Goal: Complete application form

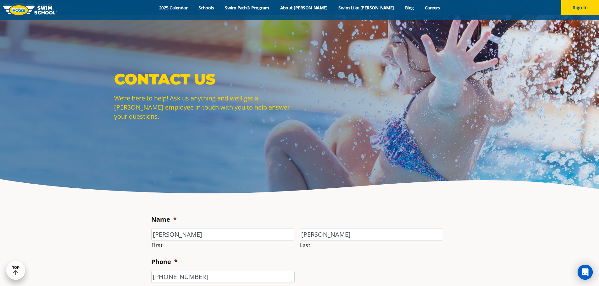
select select "CSR"
select select "I'm a New Family"
select select "CSR"
select select "I'm a New Family"
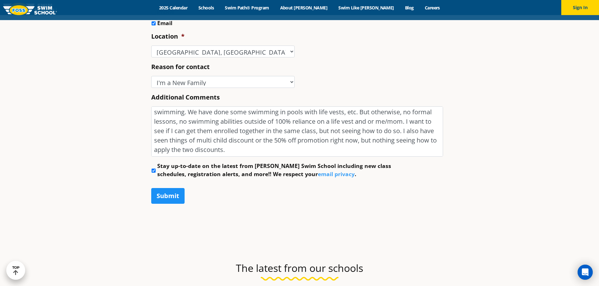
click at [171, 199] on input "Submit" at bounding box center [167, 196] width 33 height 16
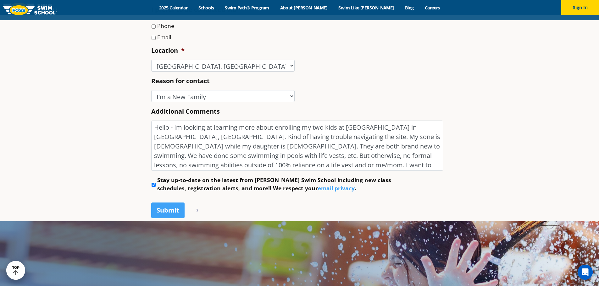
scroll to position [289, 0]
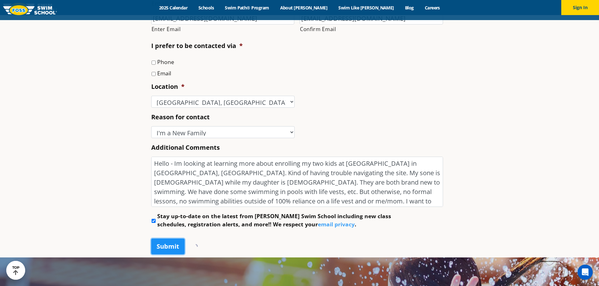
click at [172, 244] on input "Submit" at bounding box center [167, 247] width 33 height 16
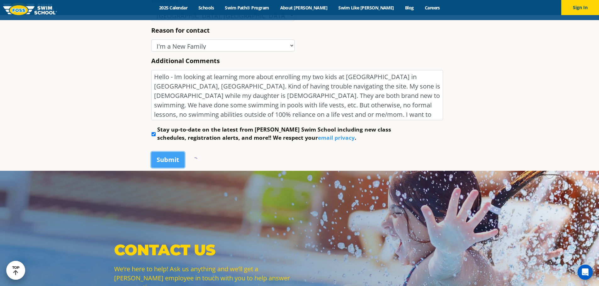
scroll to position [478, 0]
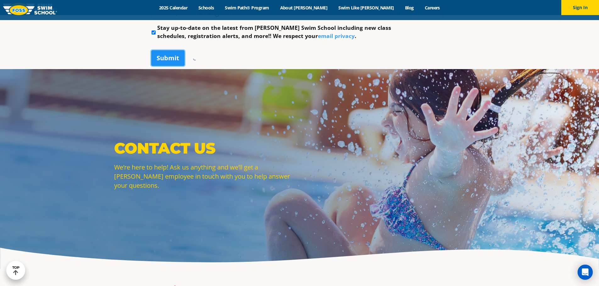
click at [165, 60] on input "Submit" at bounding box center [167, 58] width 33 height 16
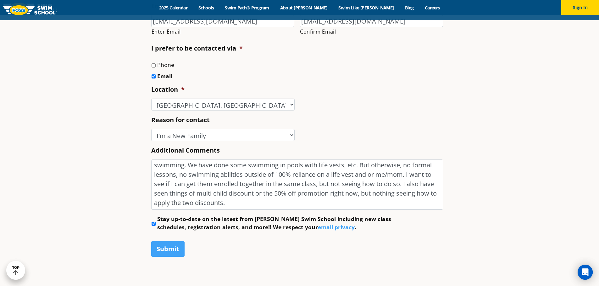
scroll to position [918, 0]
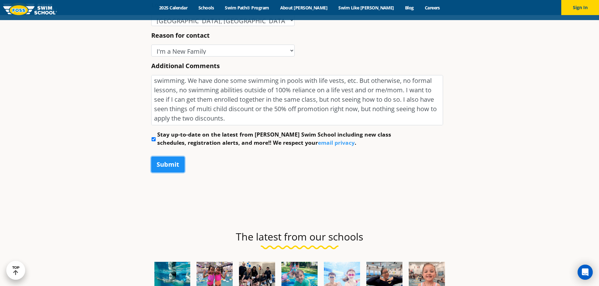
click at [165, 162] on input "Submit" at bounding box center [167, 165] width 33 height 16
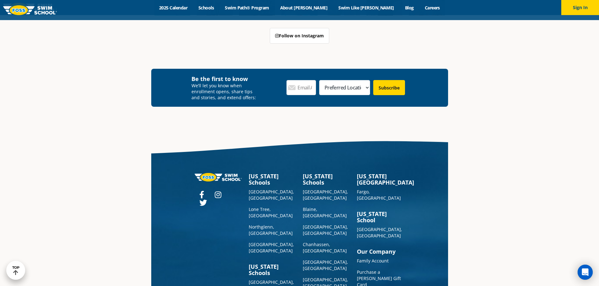
scroll to position [1232, 0]
